Goal: Transaction & Acquisition: Purchase product/service

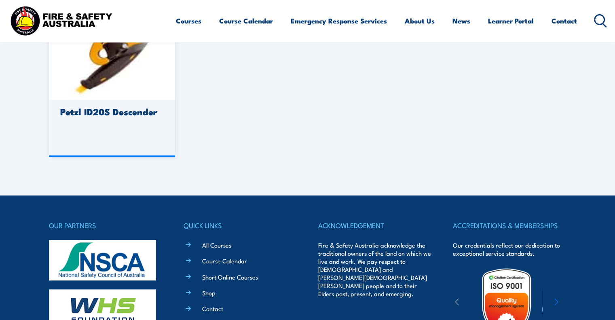
scroll to position [917, 0]
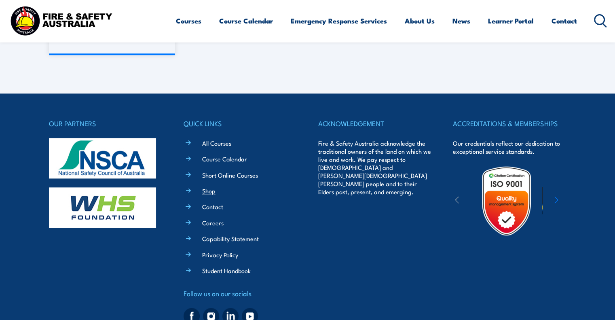
click at [206, 191] on link "Shop" at bounding box center [208, 191] width 13 height 8
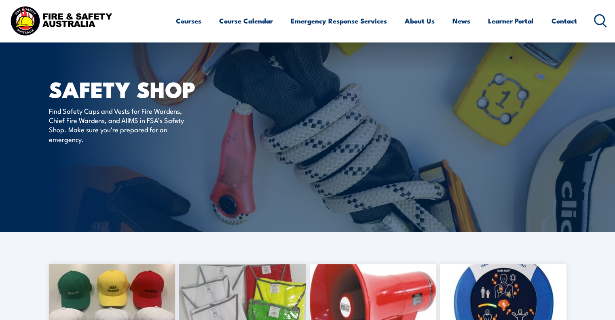
click at [188, 143] on p "Find Safety Caps and Vests for Fire Wardens, Chief Fire Wardens, and AIIMS in F…" at bounding box center [123, 125] width 148 height 38
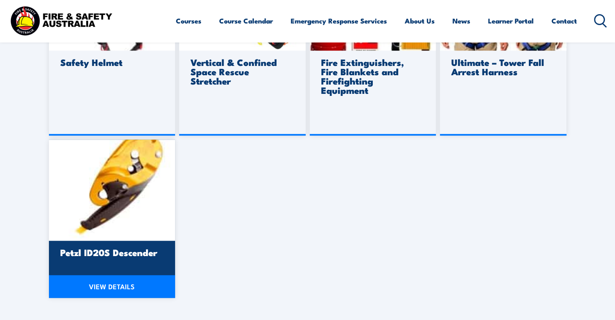
scroll to position [512, 0]
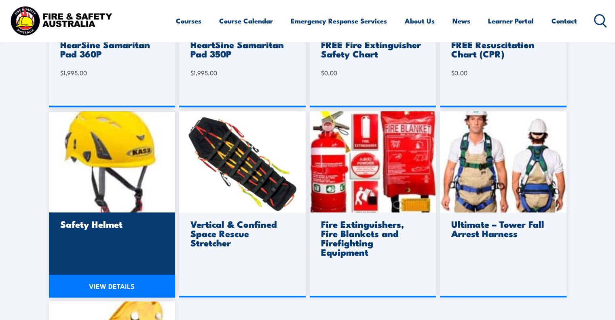
click at [137, 159] on img at bounding box center [112, 161] width 127 height 101
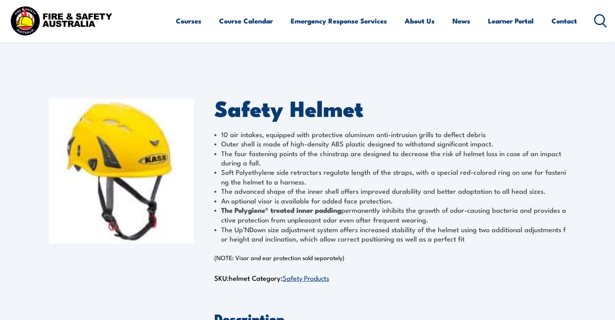
click at [40, 13] on img at bounding box center [61, 20] width 106 height 35
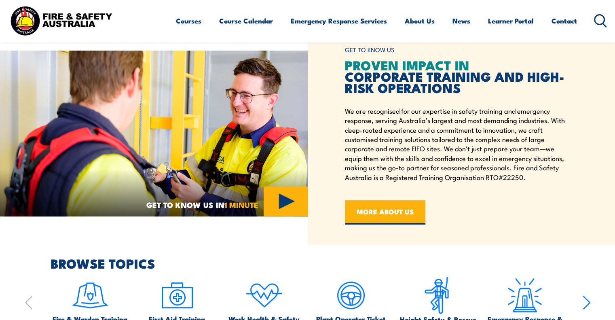
scroll to position [458, 0]
